Goal: Register for event/course

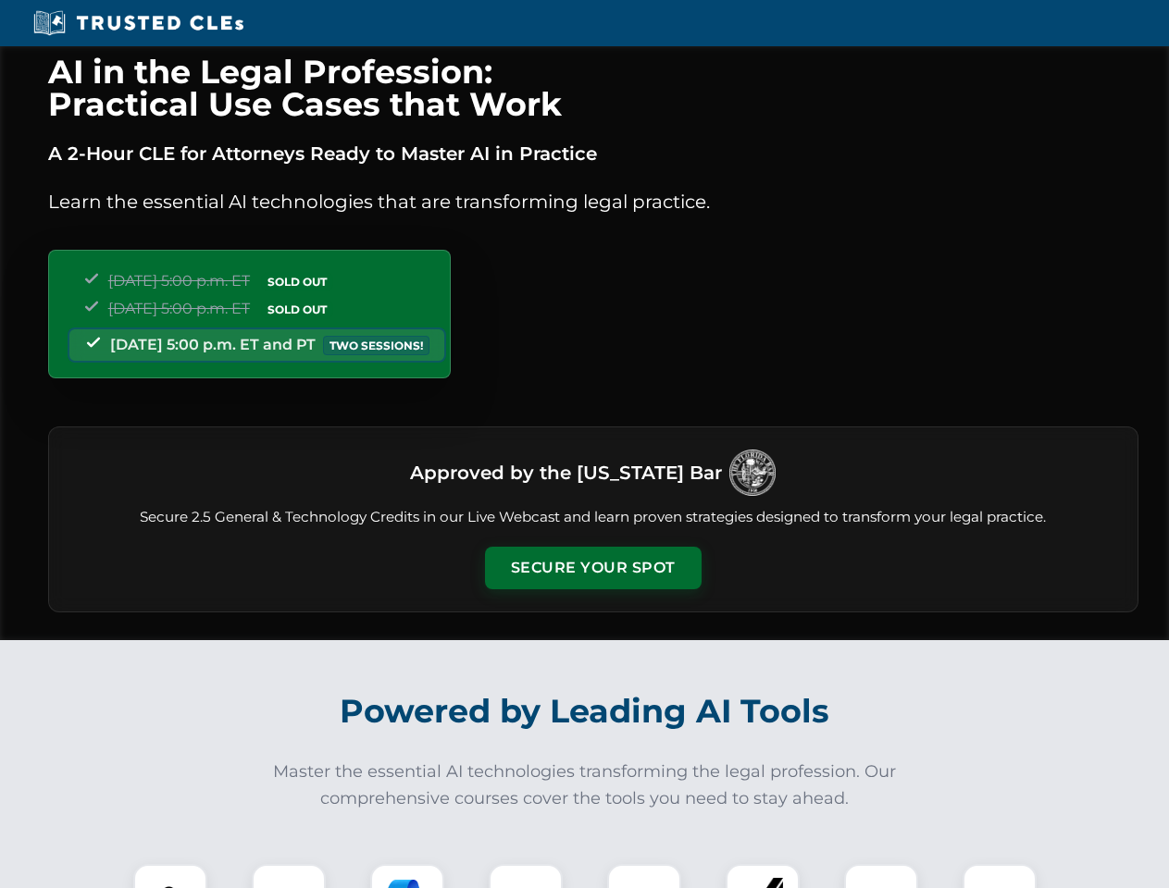
click at [592, 568] on button "Secure Your Spot" at bounding box center [593, 568] width 217 height 43
click at [170, 876] on img at bounding box center [170, 902] width 54 height 54
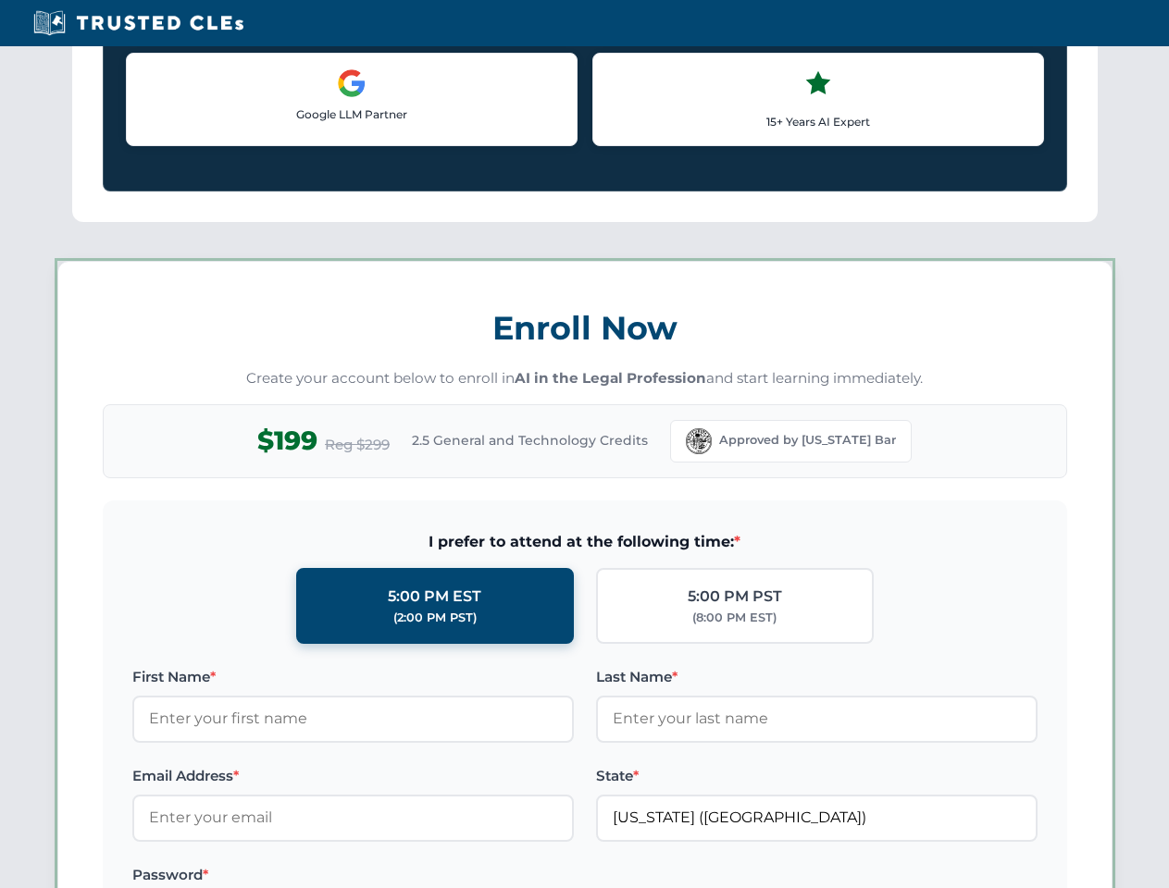
click at [407, 876] on label "Password *" at bounding box center [352, 875] width 441 height 22
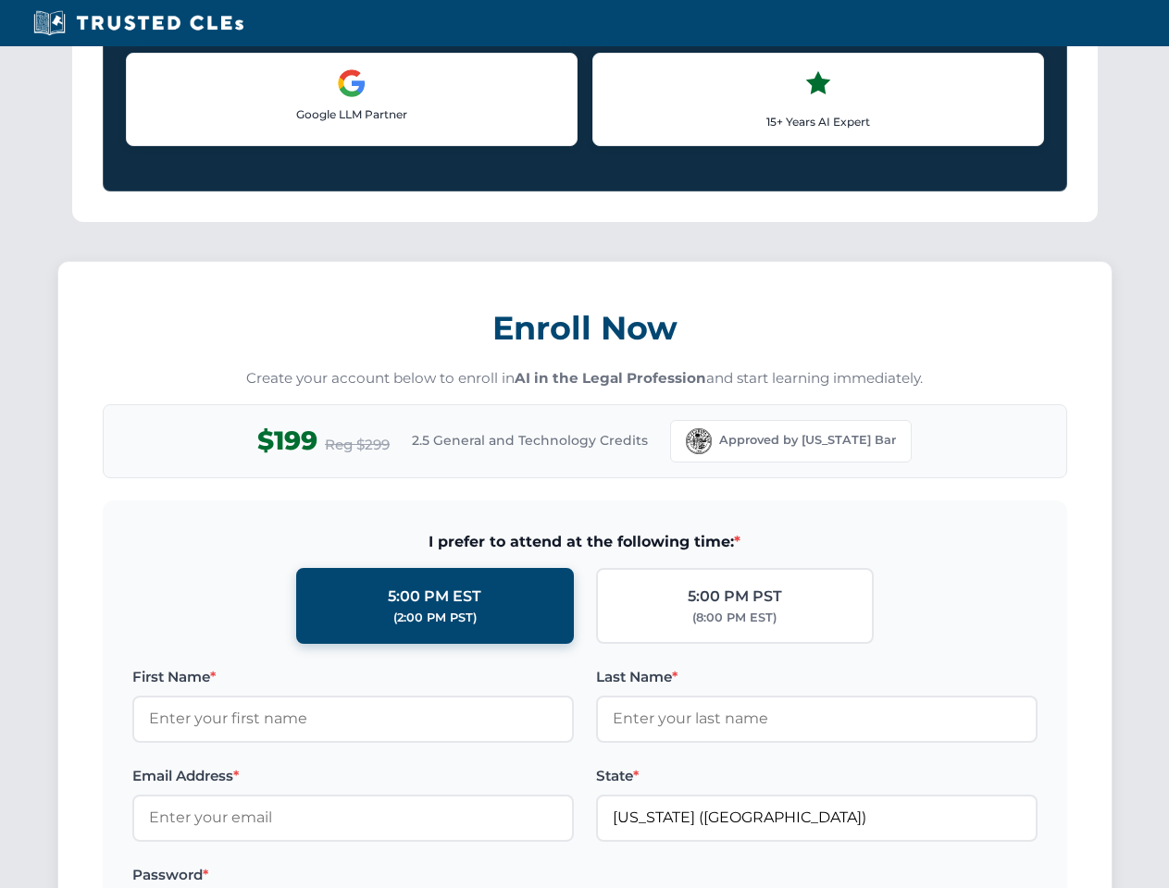
scroll to position [1817, 0]
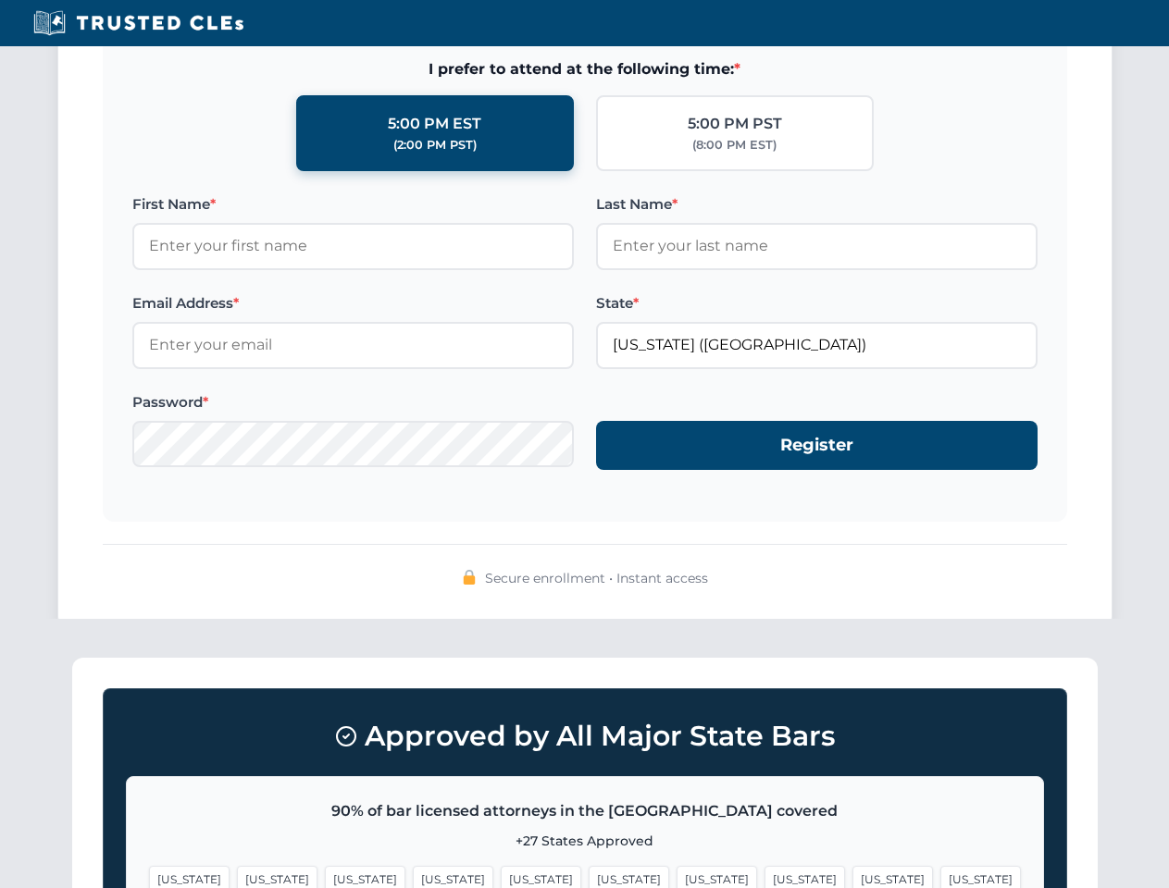
click at [852, 876] on span "[US_STATE]" at bounding box center [892, 879] width 81 height 27
